Goal: Navigation & Orientation: Find specific page/section

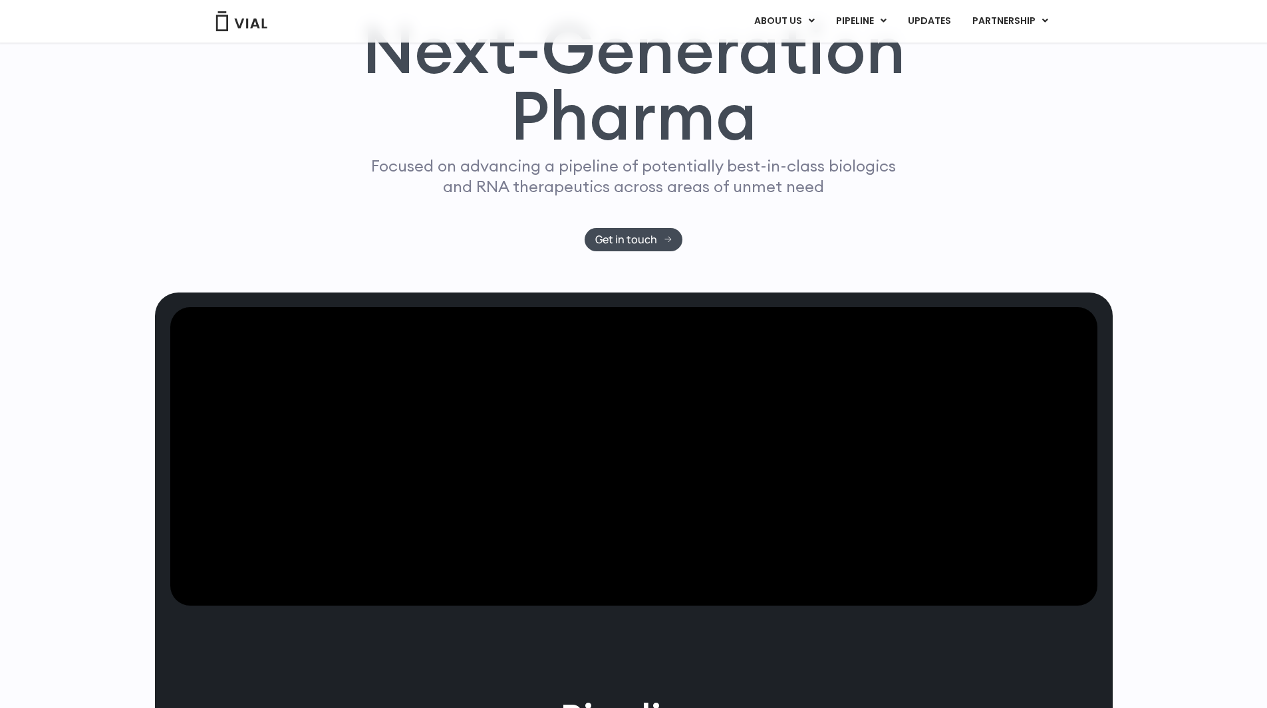
scroll to position [107, 0]
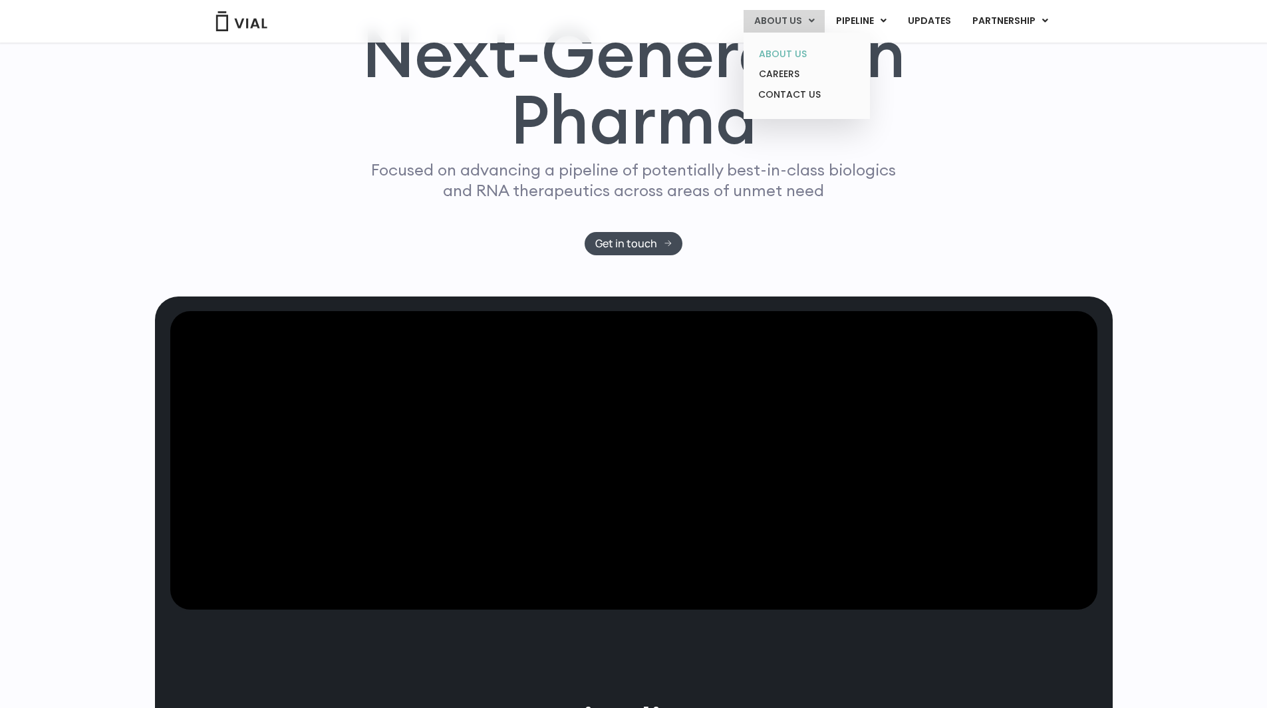
click at [810, 53] on link "ABOUT US" at bounding box center [806, 54] width 116 height 21
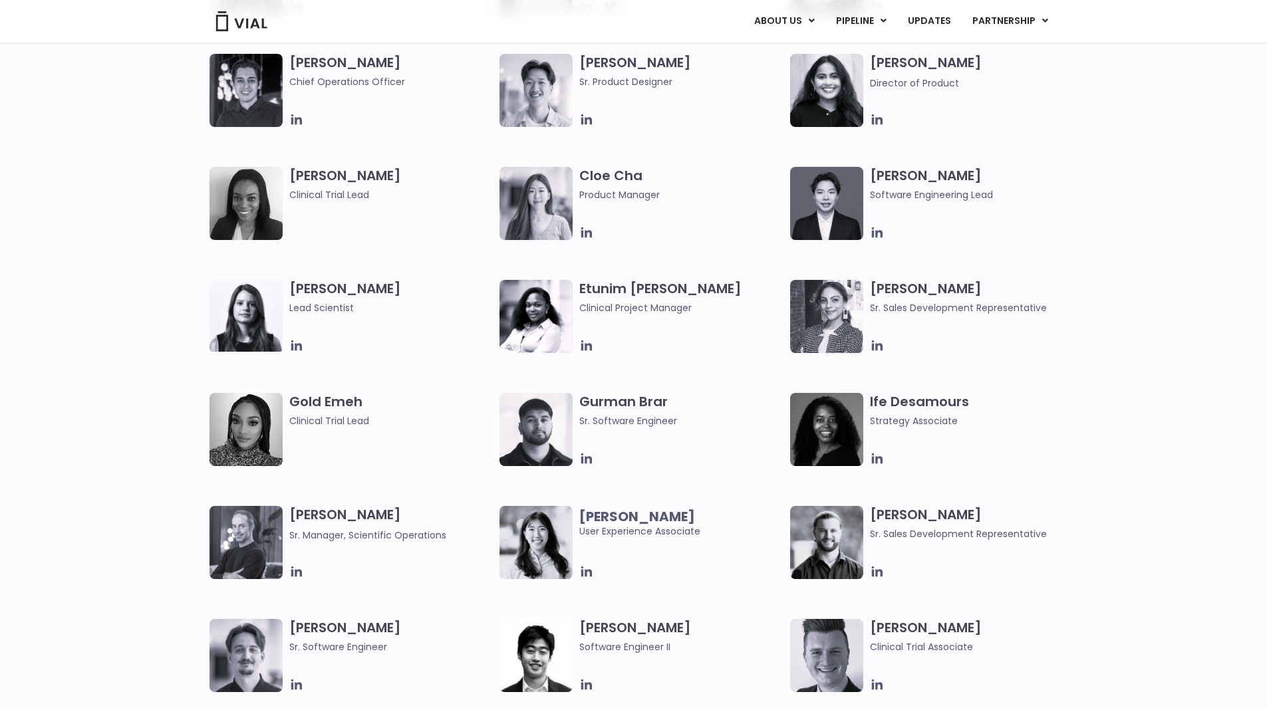
scroll to position [1064, 0]
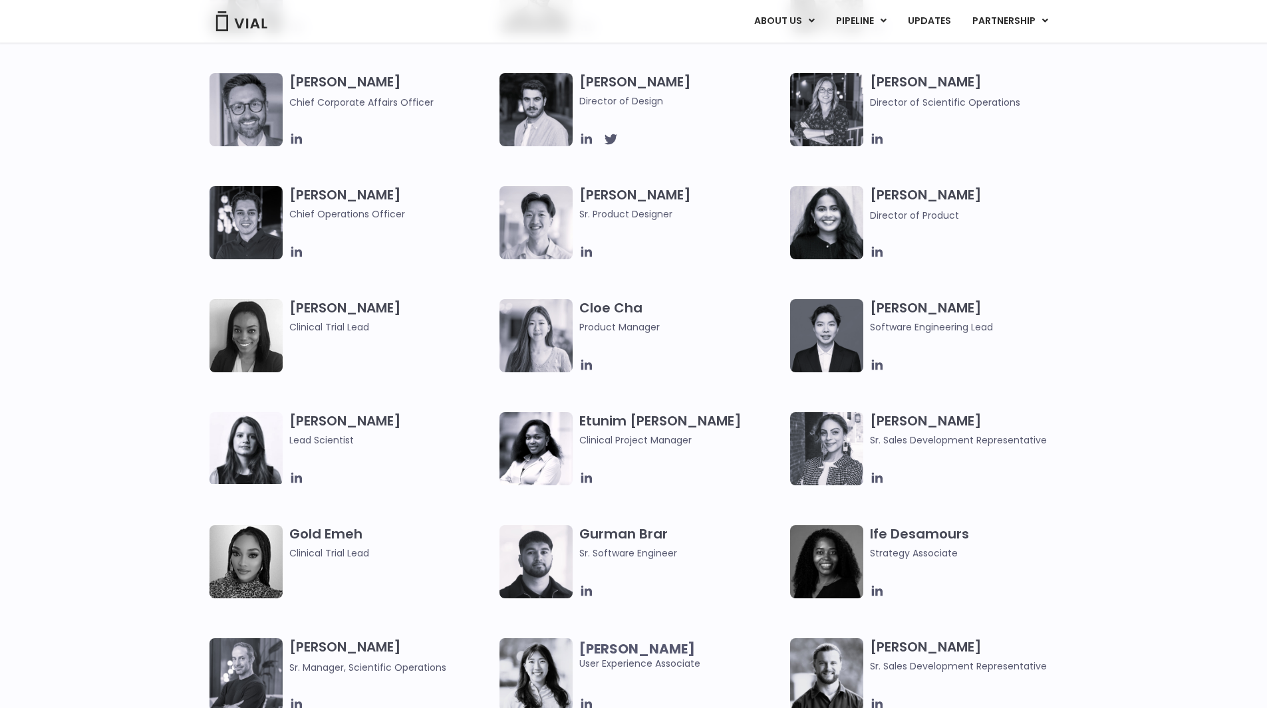
click at [1245, 132] on div "Simon Burns Co-founder, CEO Max James Chief Business Officer Samir Meghji Chief…" at bounding box center [633, 129] width 1267 height 566
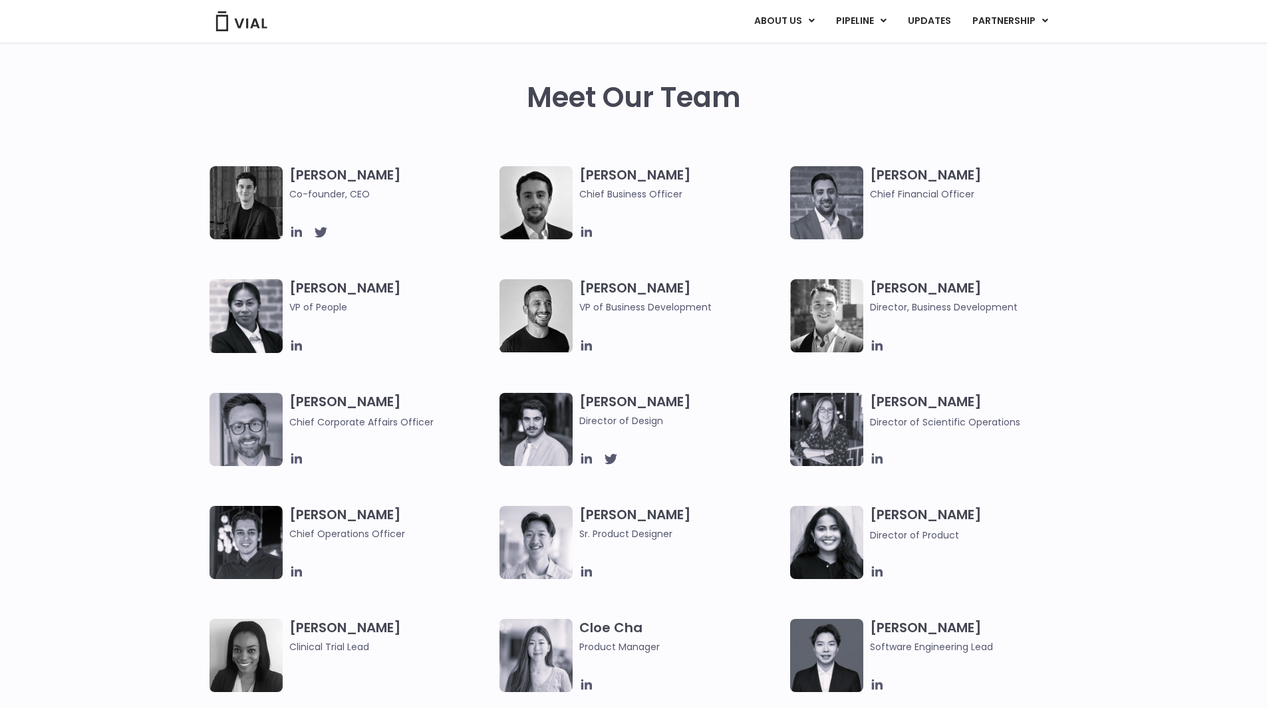
scroll to position [610, 0]
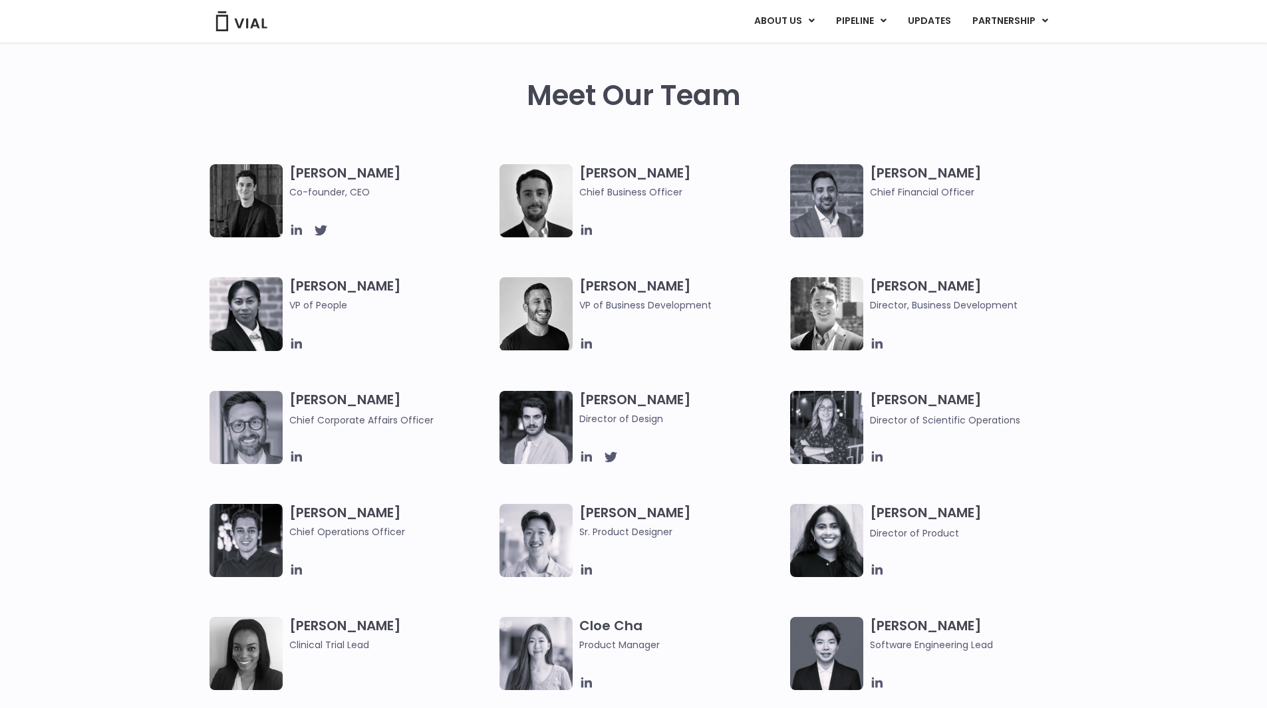
drag, startPoint x: 1216, startPoint y: 125, endPoint x: 1275, endPoint y: 66, distance: 83.2
click at [1217, 124] on div "Meet Our Team" at bounding box center [633, 71] width 1267 height 188
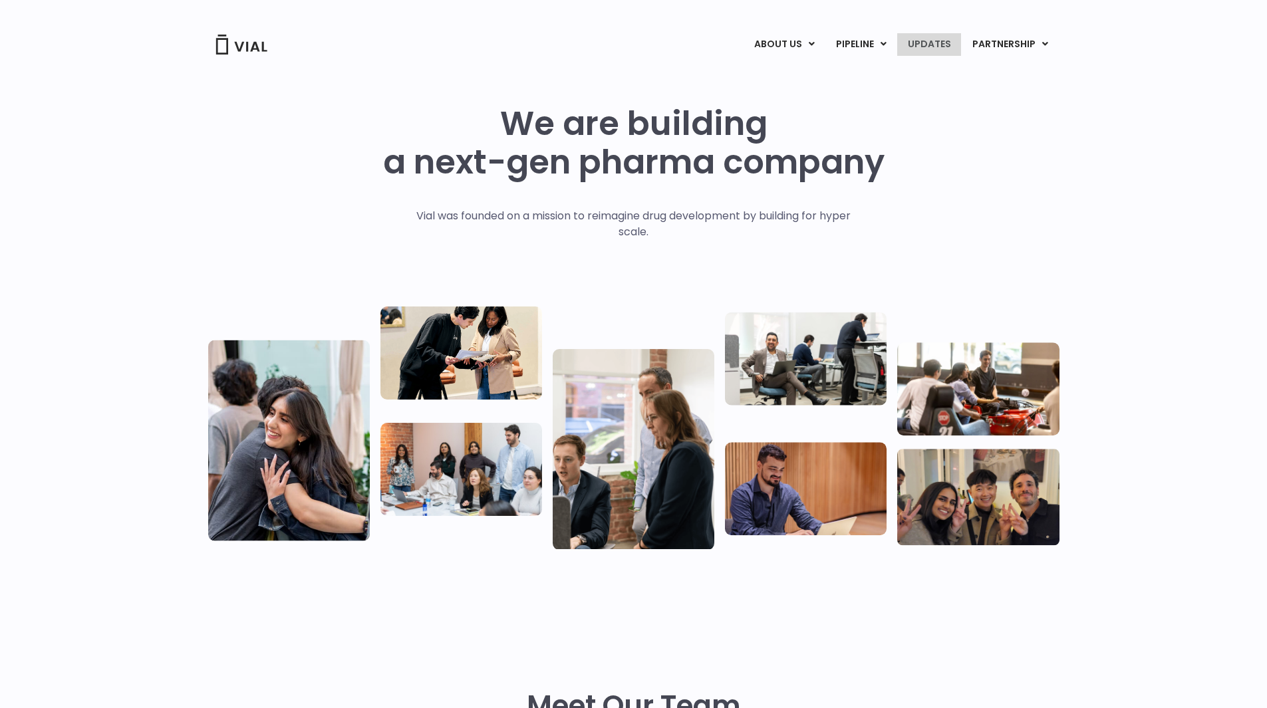
scroll to position [4, 0]
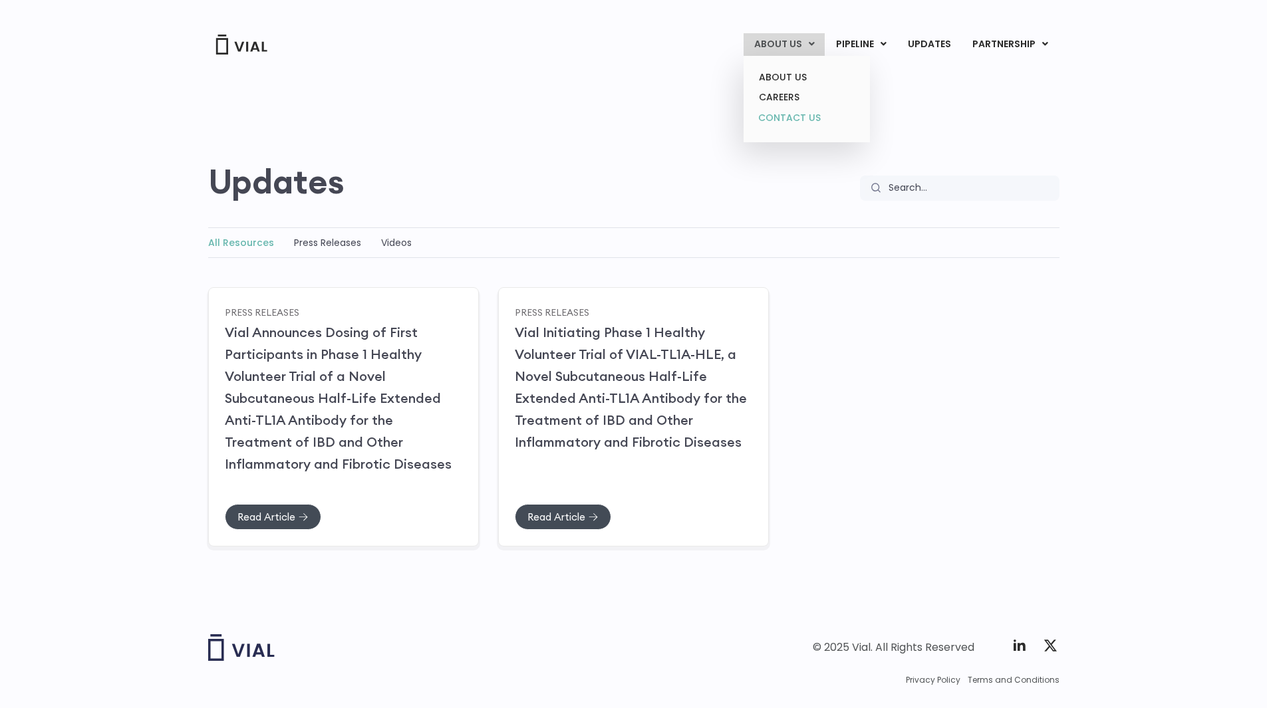
click at [799, 115] on link "CONTACT US" at bounding box center [806, 118] width 116 height 21
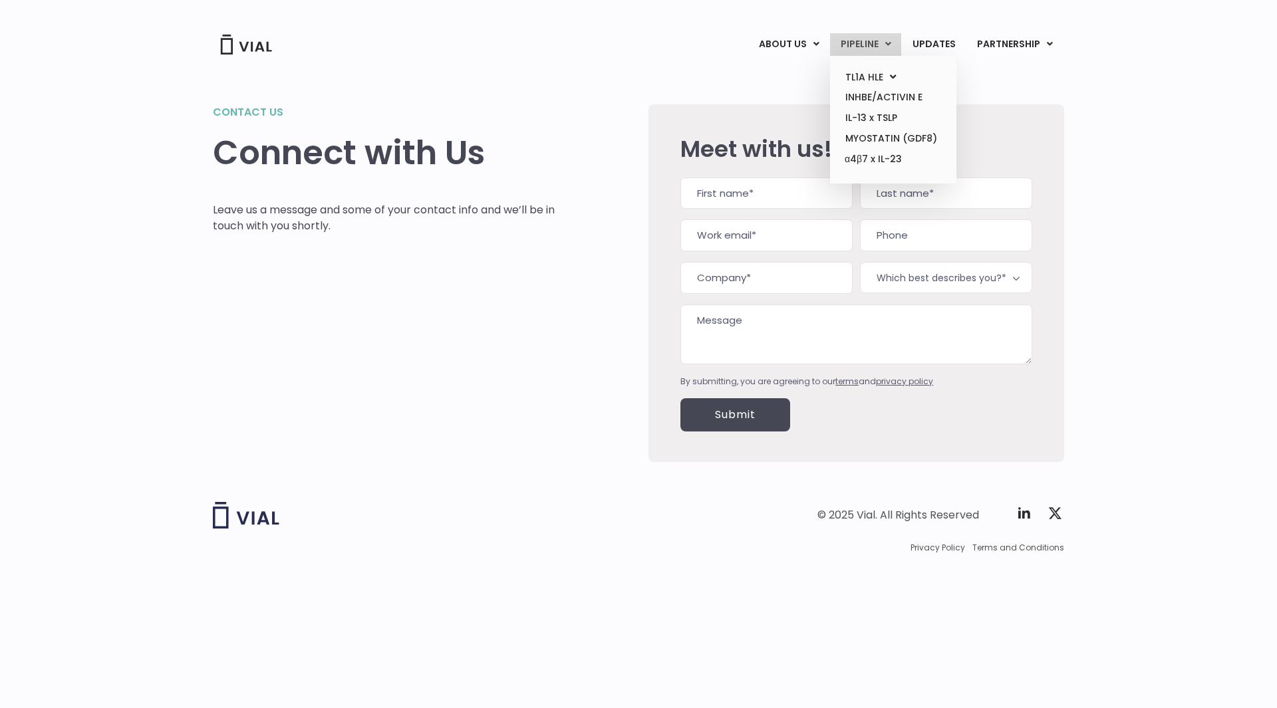
click at [864, 40] on link "PIPELINE" at bounding box center [865, 44] width 71 height 23
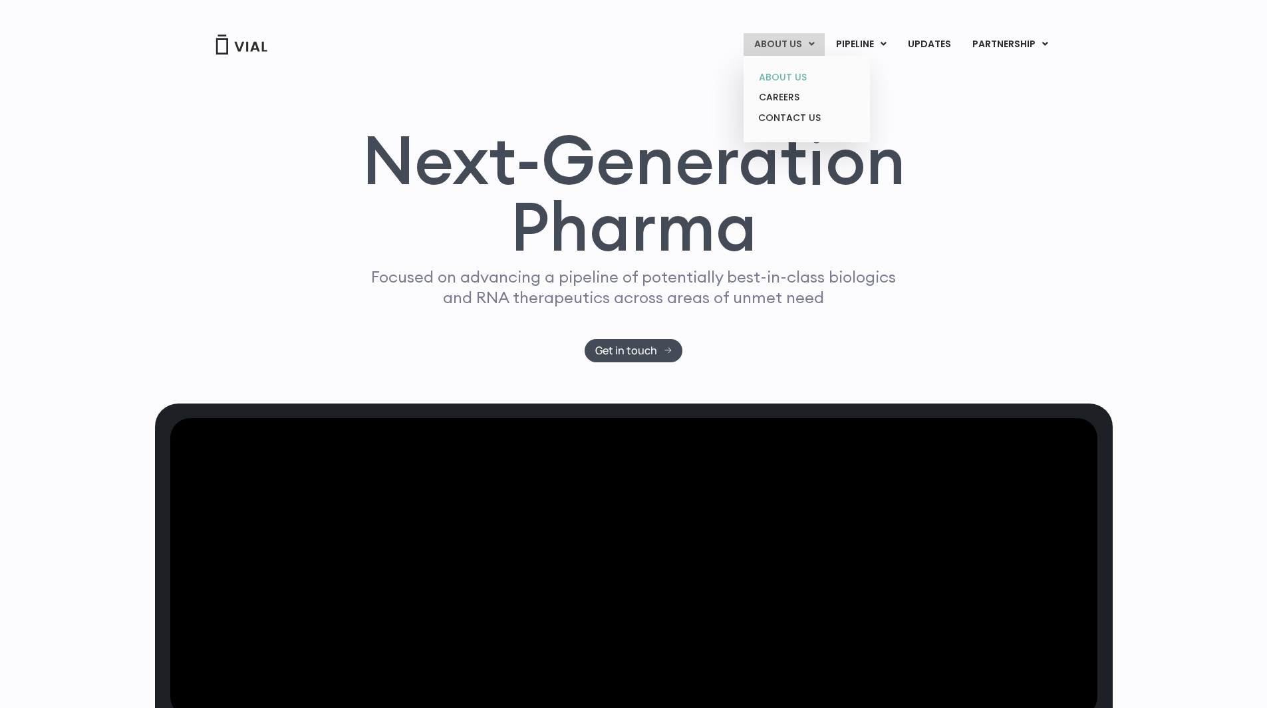
click at [786, 77] on link "ABOUT US" at bounding box center [806, 77] width 116 height 21
